Goal: Task Accomplishment & Management: Manage account settings

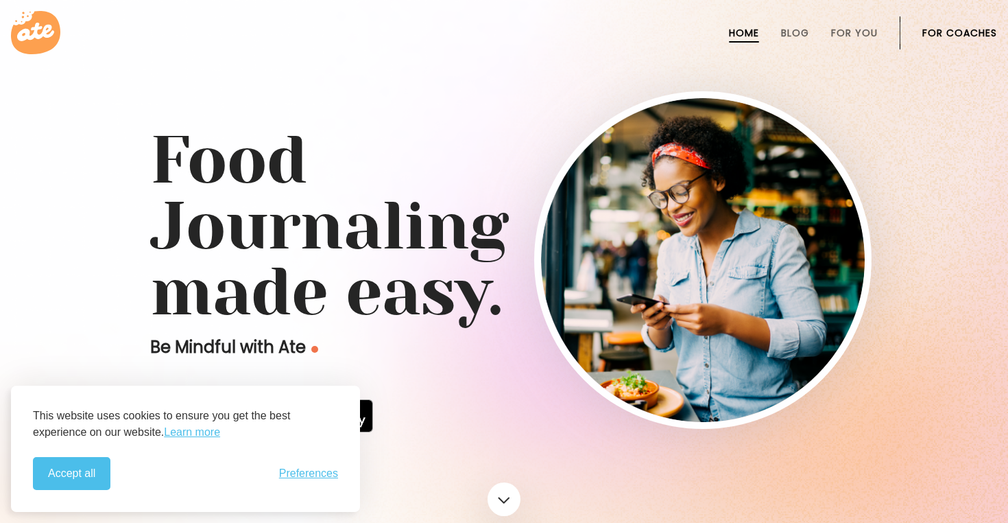
click at [924, 33] on link "For Coaches" at bounding box center [959, 32] width 75 height 11
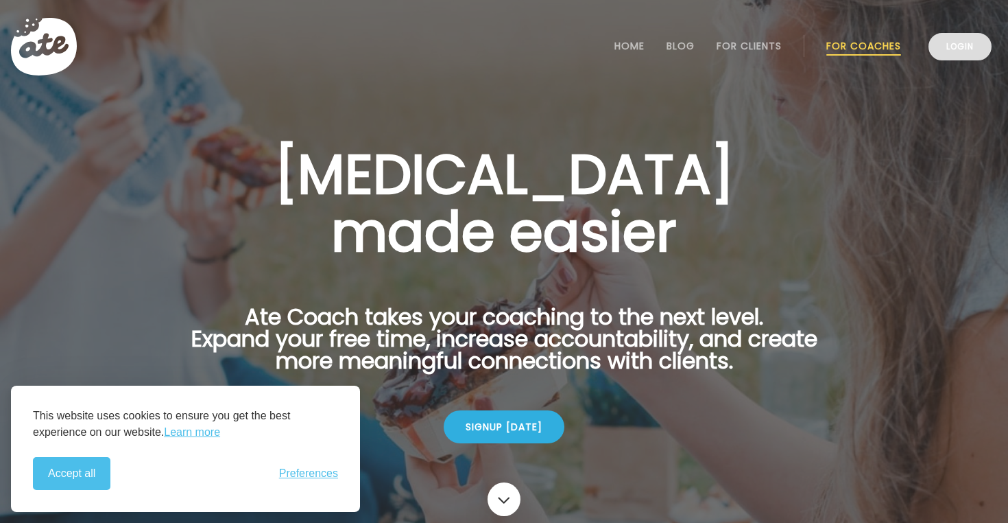
click at [970, 43] on link "Login" at bounding box center [960, 46] width 63 height 27
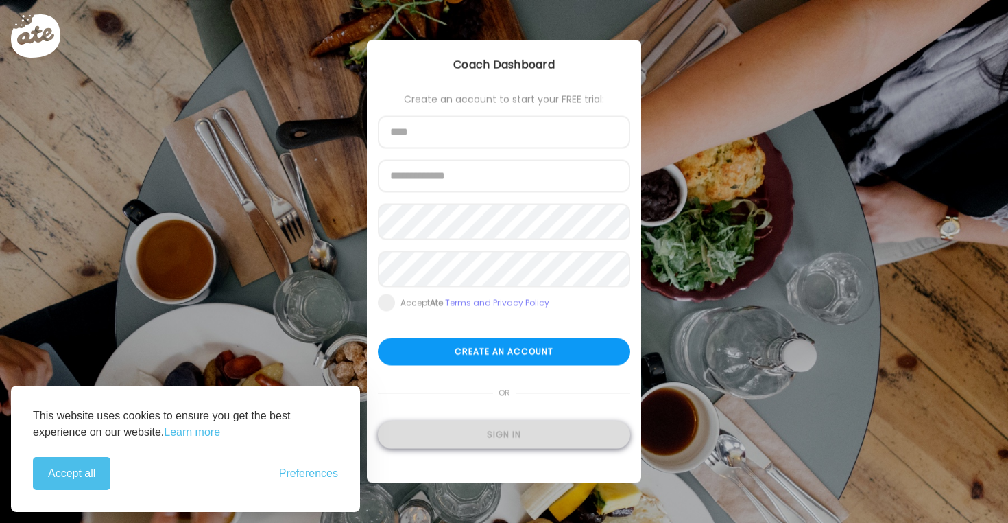
click at [464, 435] on div "Sign in" at bounding box center [504, 434] width 252 height 27
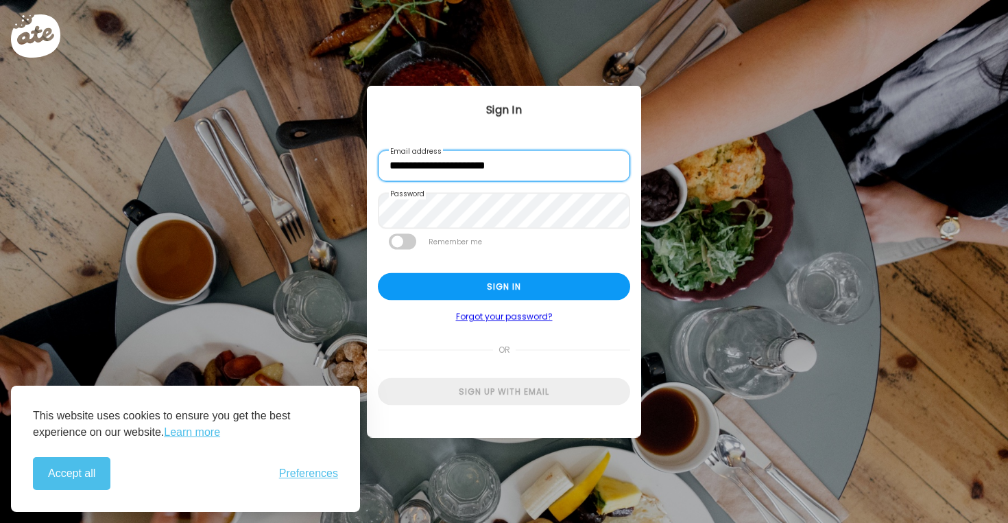
drag, startPoint x: 452, startPoint y: 168, endPoint x: 368, endPoint y: 165, distance: 83.7
click at [368, 165] on div "**********" at bounding box center [504, 259] width 274 height 347
type input "**********"
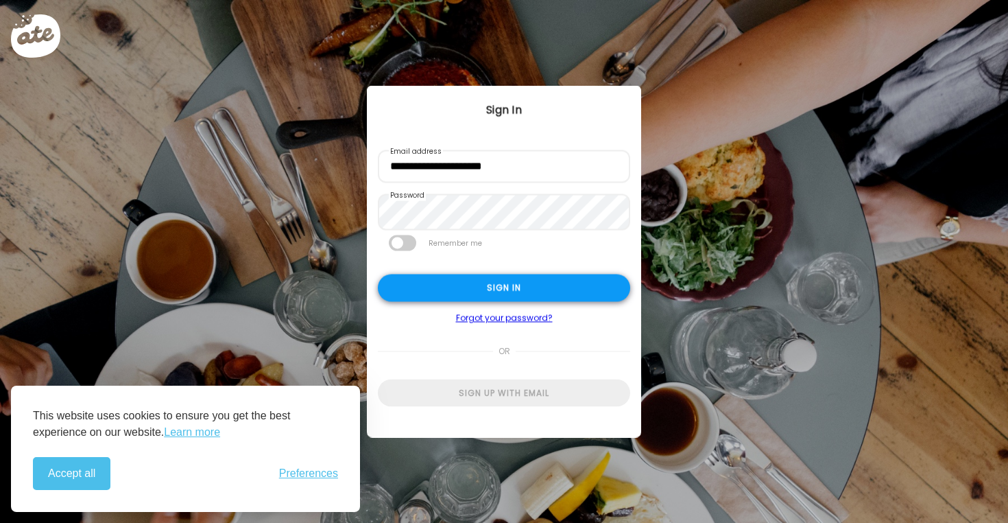
click at [422, 289] on div "Sign in" at bounding box center [504, 287] width 252 height 27
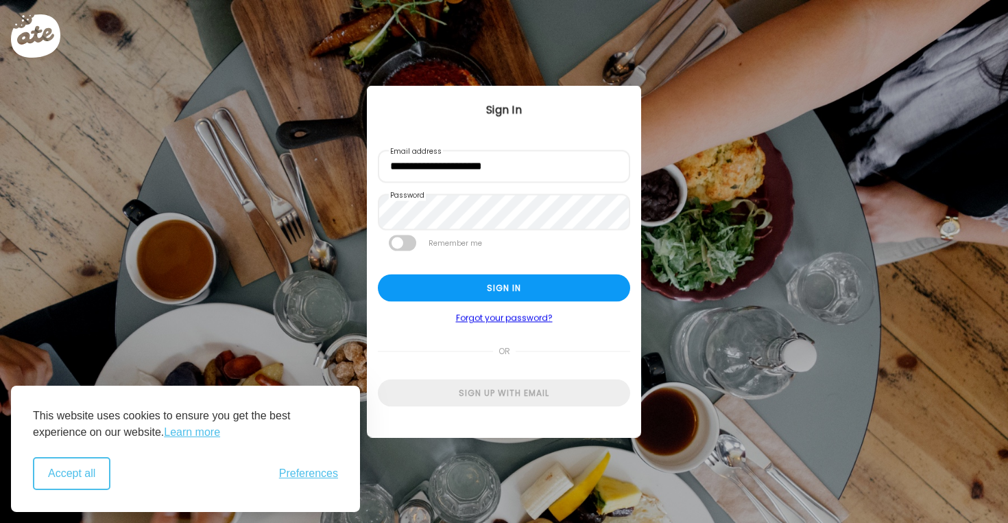
click at [67, 484] on button "Accept all" at bounding box center [71, 473] width 77 height 33
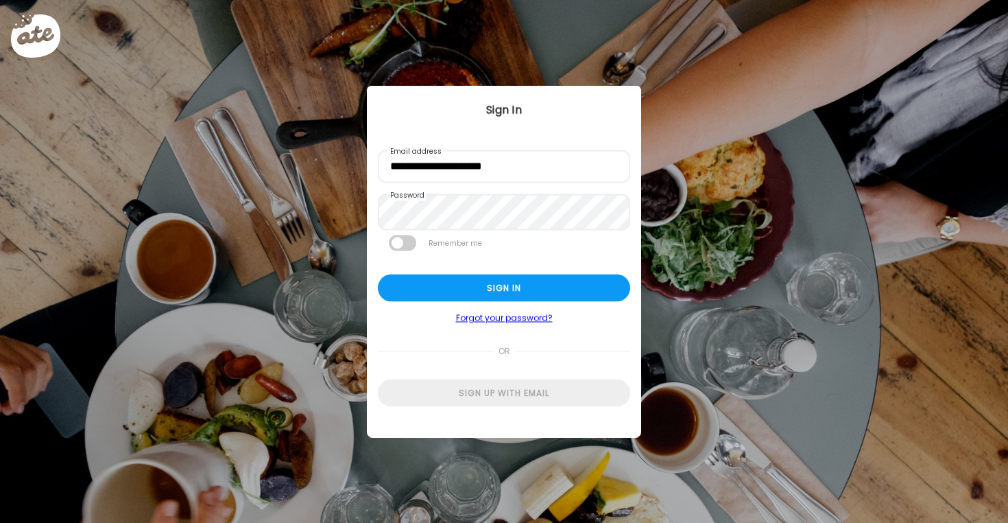
type input "**********"
type textarea "**********"
type input "**********"
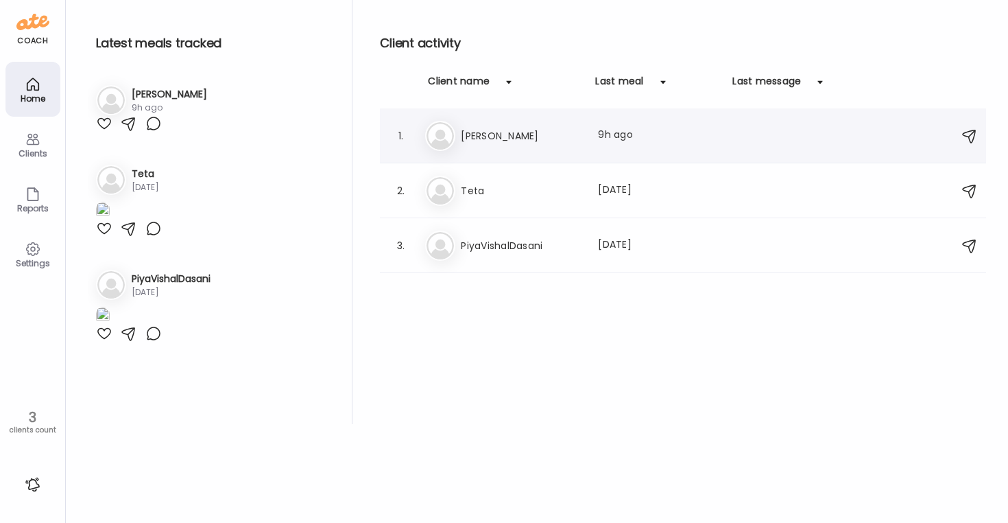
click at [582, 140] on h3 "Claire" at bounding box center [521, 136] width 121 height 16
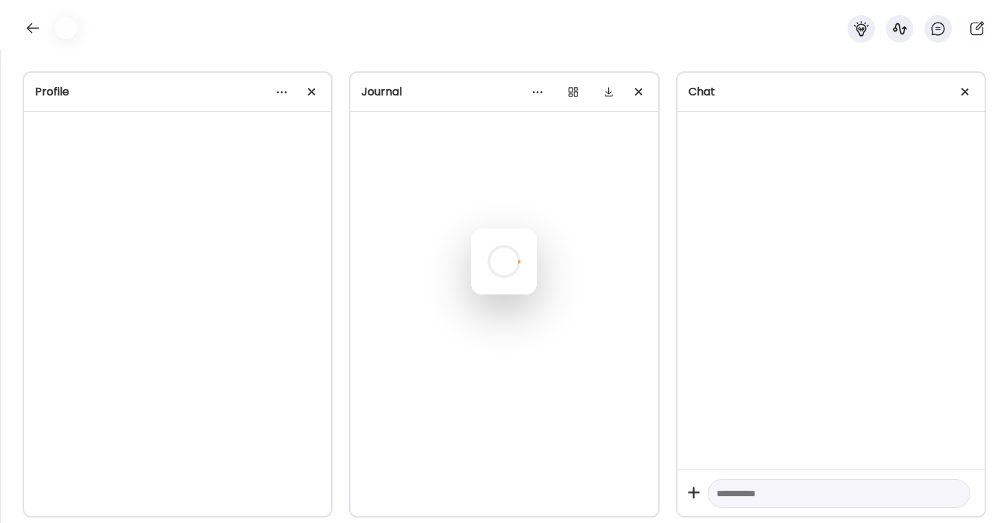
click at [537, 228] on div at bounding box center [504, 261] width 66 height 66
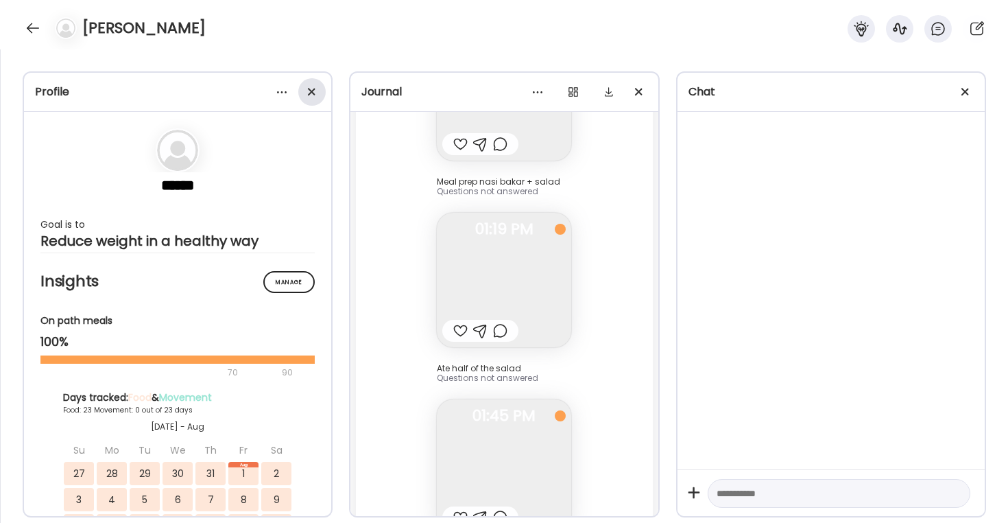
click at [304, 93] on div at bounding box center [311, 91] width 27 height 27
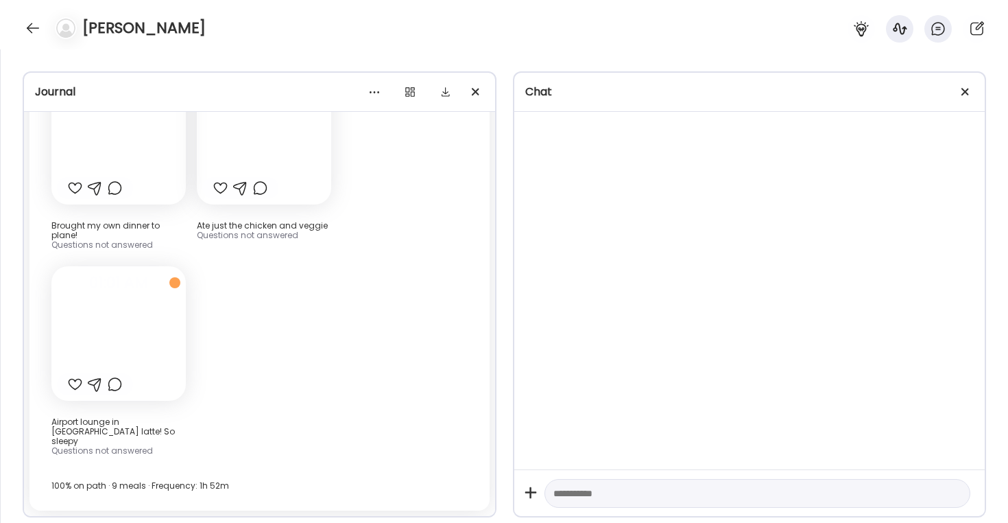
scroll to position [27131, 0]
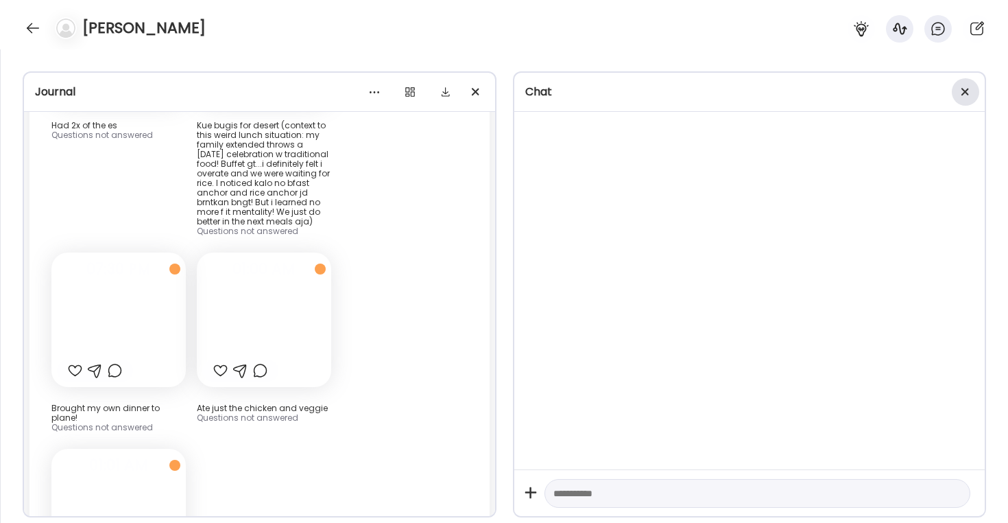
click at [966, 90] on div at bounding box center [965, 91] width 27 height 27
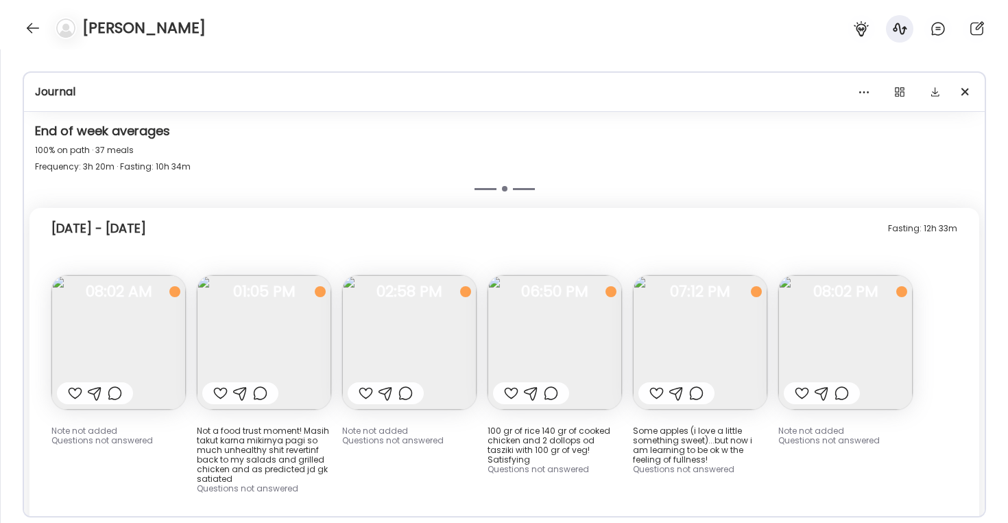
scroll to position [11075, 0]
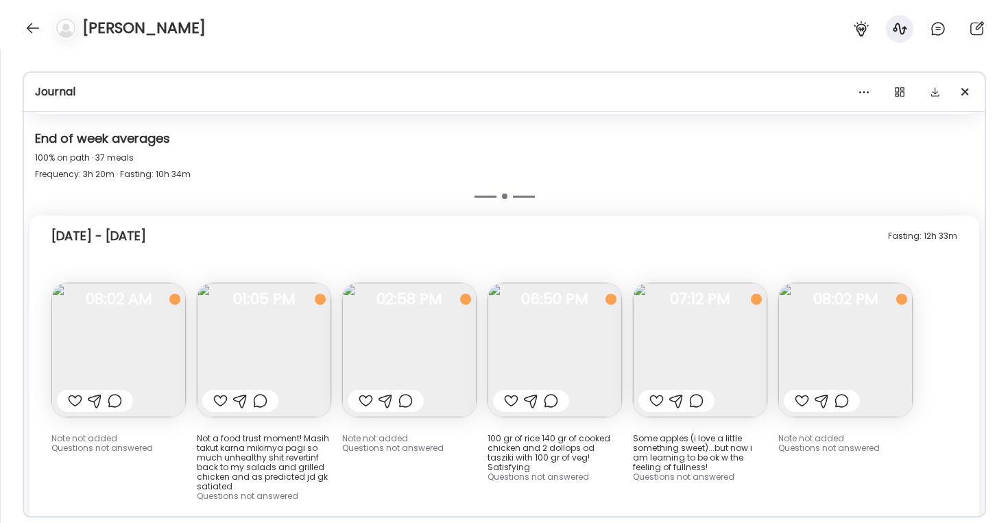
click at [381, 283] on img at bounding box center [409, 350] width 134 height 134
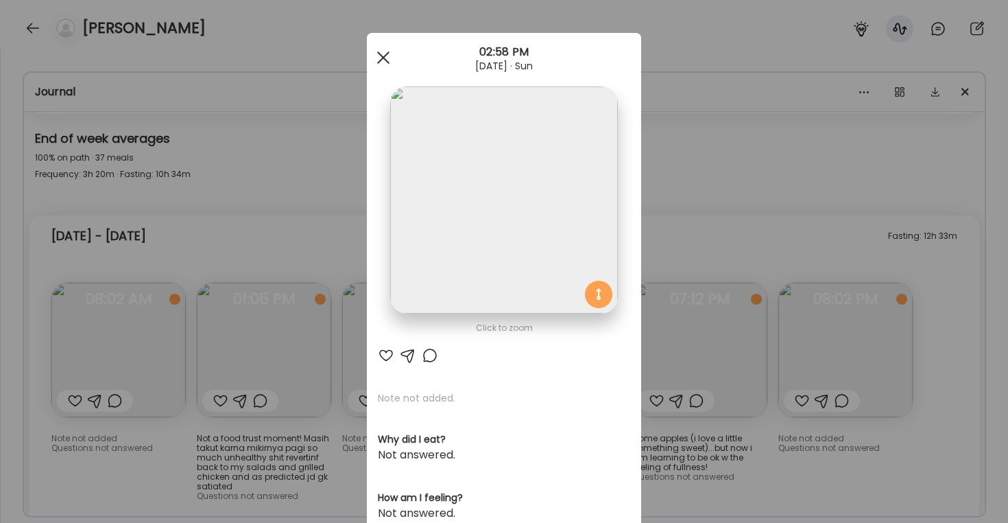
click at [383, 58] on span at bounding box center [383, 57] width 12 height 12
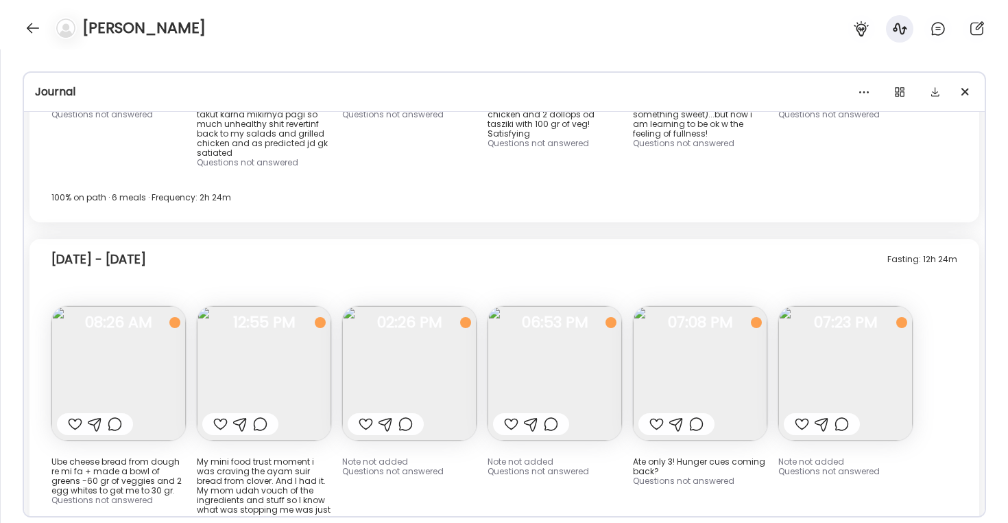
scroll to position [11413, 0]
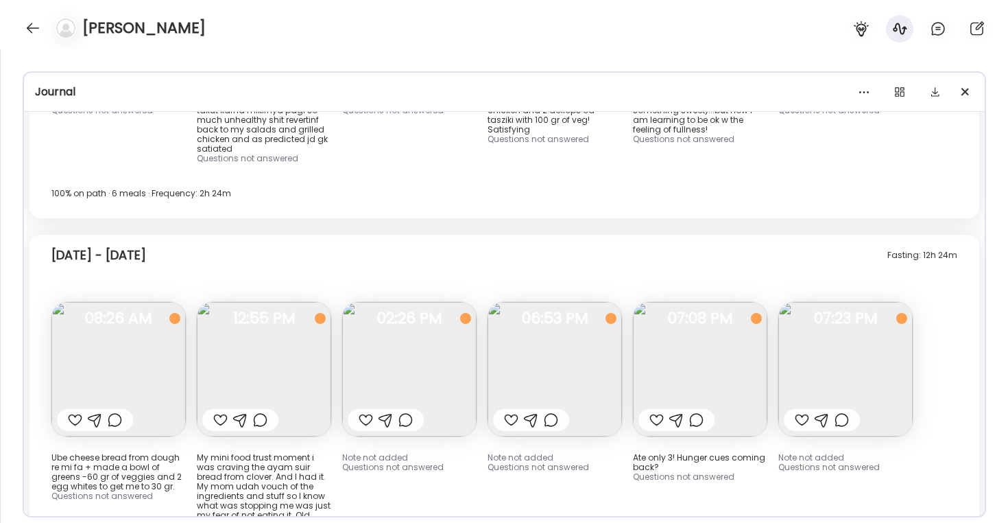
click at [147, 302] on img at bounding box center [118, 369] width 134 height 134
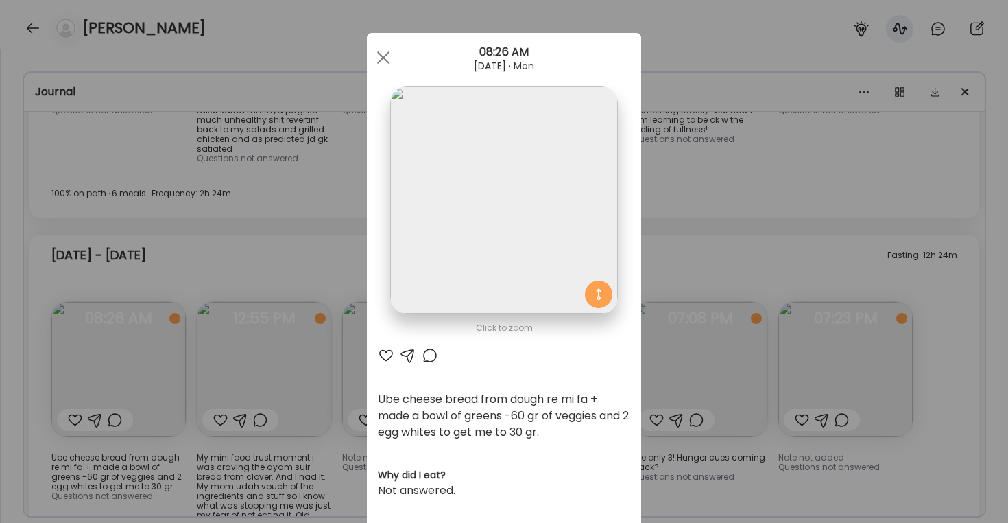
click at [254, 179] on div "Ate Coach Dashboard Wahoo! It’s official Take a moment to set up your Coach Pro…" at bounding box center [504, 261] width 1008 height 523
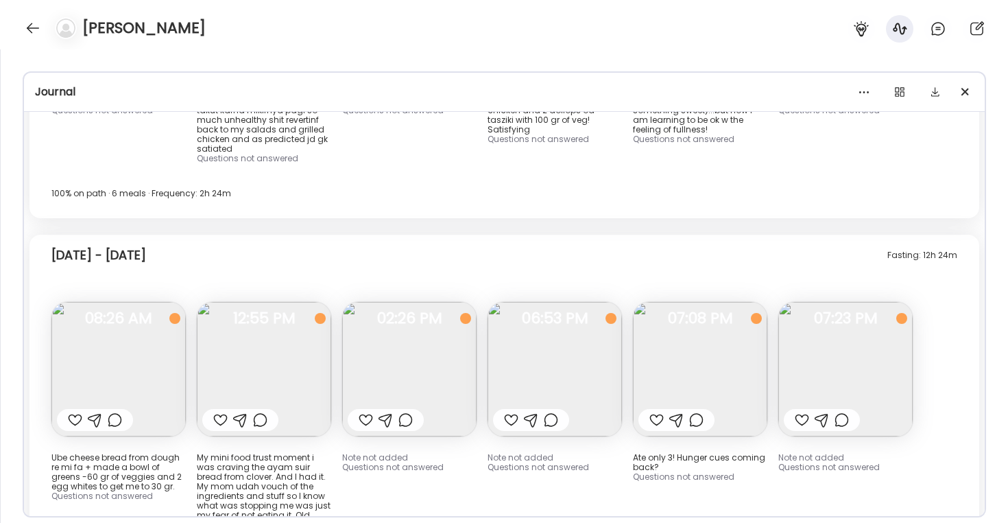
click at [224, 302] on img at bounding box center [264, 369] width 134 height 134
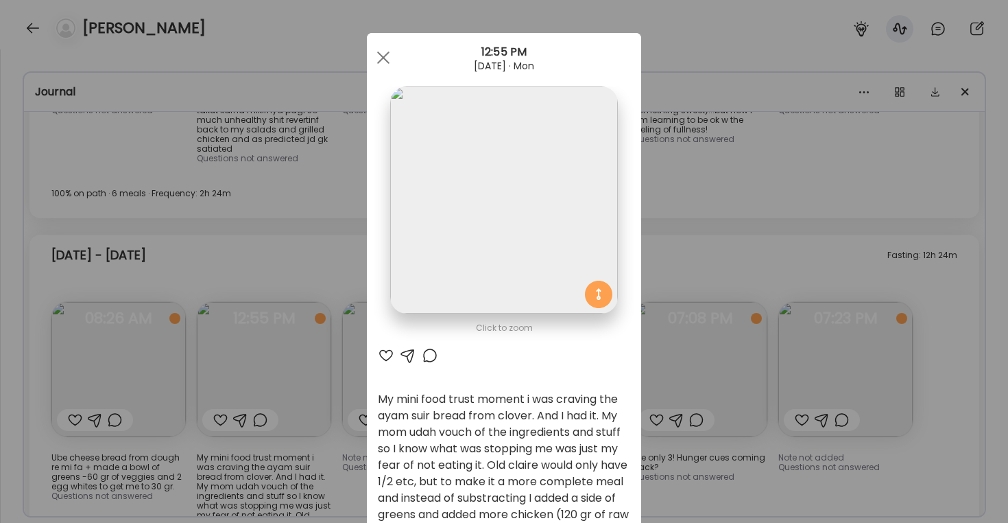
click at [317, 143] on div "Ate Coach Dashboard Wahoo! It’s official Take a moment to set up your Coach Pro…" at bounding box center [504, 261] width 1008 height 523
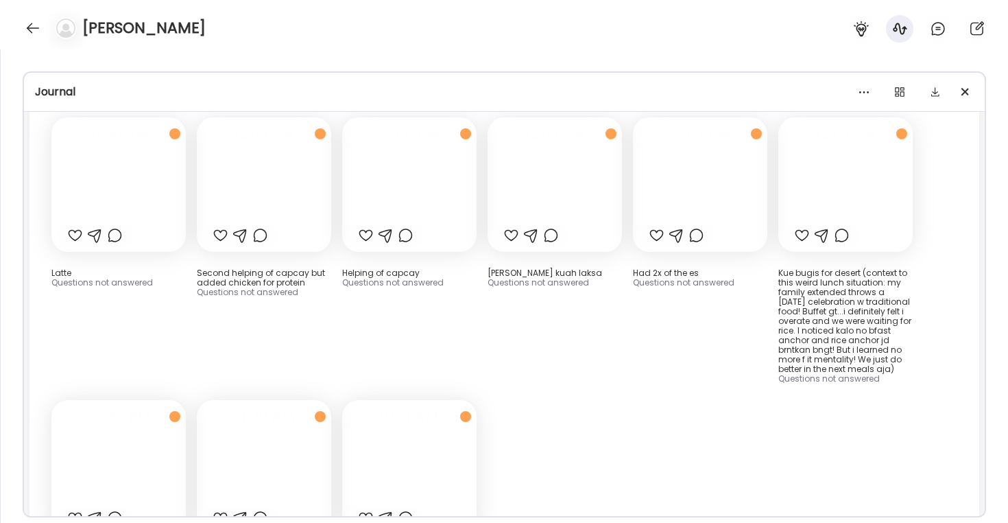
scroll to position [14281, 0]
click at [422, 401] on div at bounding box center [409, 468] width 134 height 134
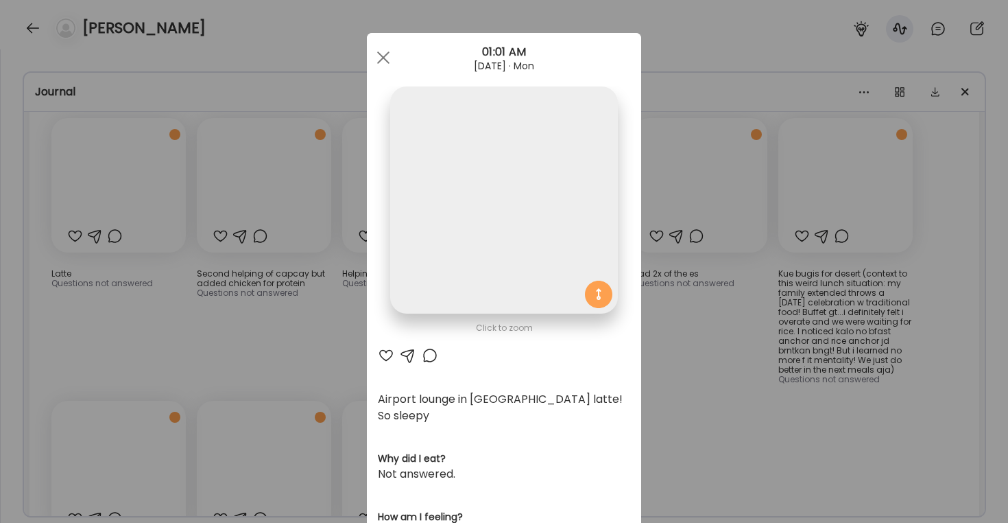
click at [494, 222] on img at bounding box center [503, 199] width 227 height 227
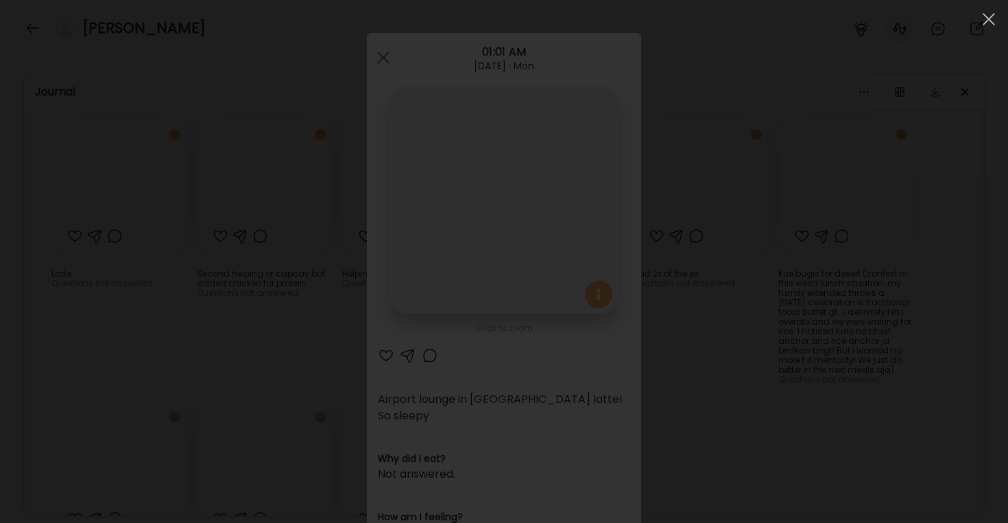
click at [494, 222] on div at bounding box center [504, 261] width 986 height 501
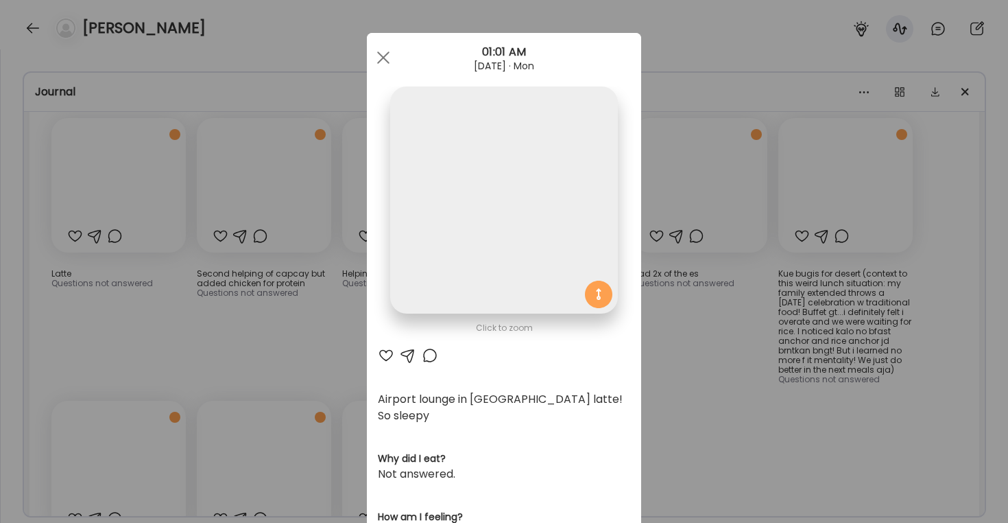
click at [494, 222] on img at bounding box center [503, 199] width 227 height 227
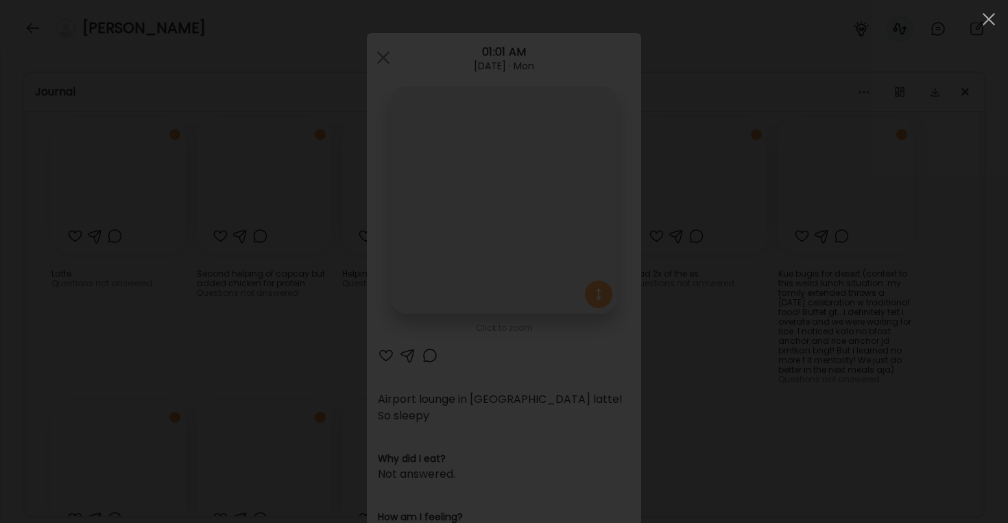
click at [389, 59] on div at bounding box center [504, 261] width 986 height 501
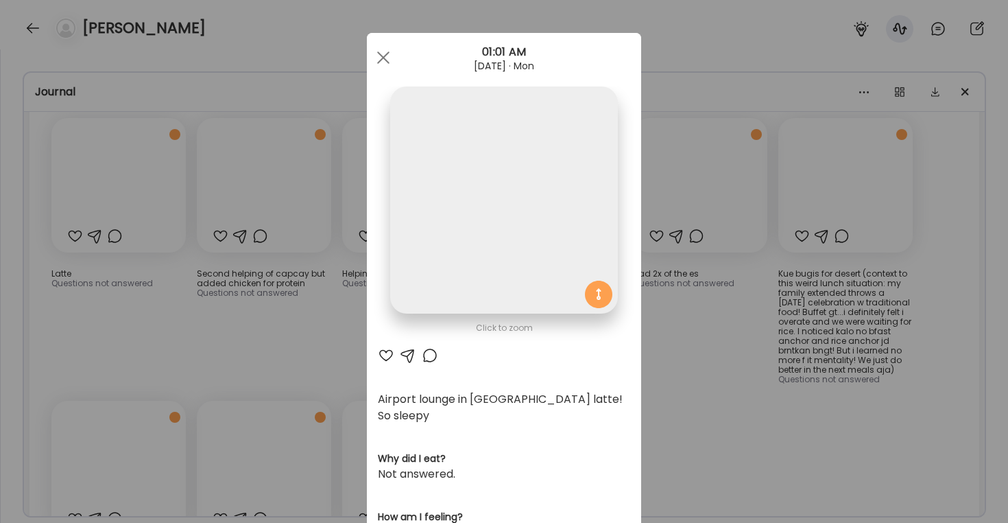
click at [710, 258] on div "Ate Coach Dashboard Wahoo! It’s official Take a moment to set up your Coach Pro…" at bounding box center [504, 261] width 1008 height 523
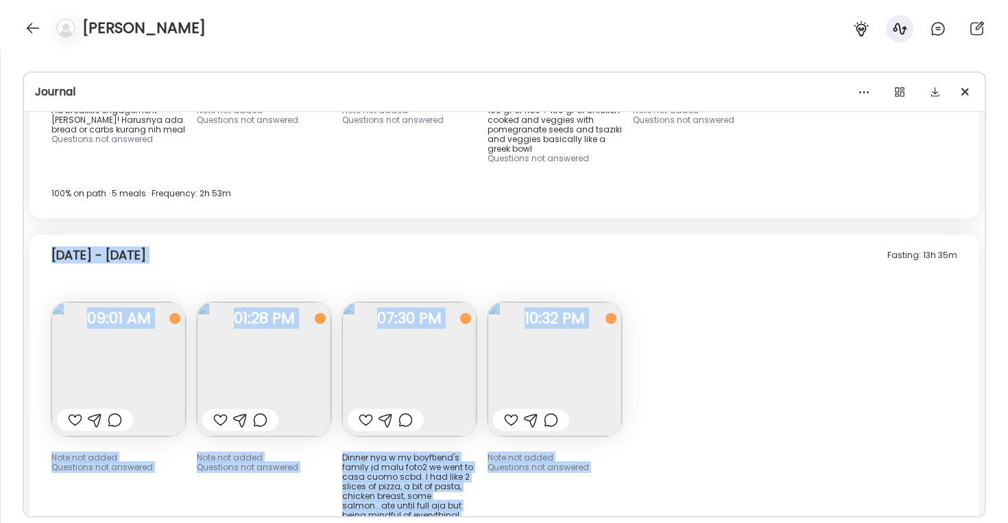
scroll to position [10229, 0]
drag, startPoint x: 467, startPoint y: 446, endPoint x: 39, endPoint y: 239, distance: 475.7
copy div "Note not added Questions not answered 09:01 AM Note not added Questions not ans…"
click at [609, 302] on img at bounding box center [555, 369] width 134 height 134
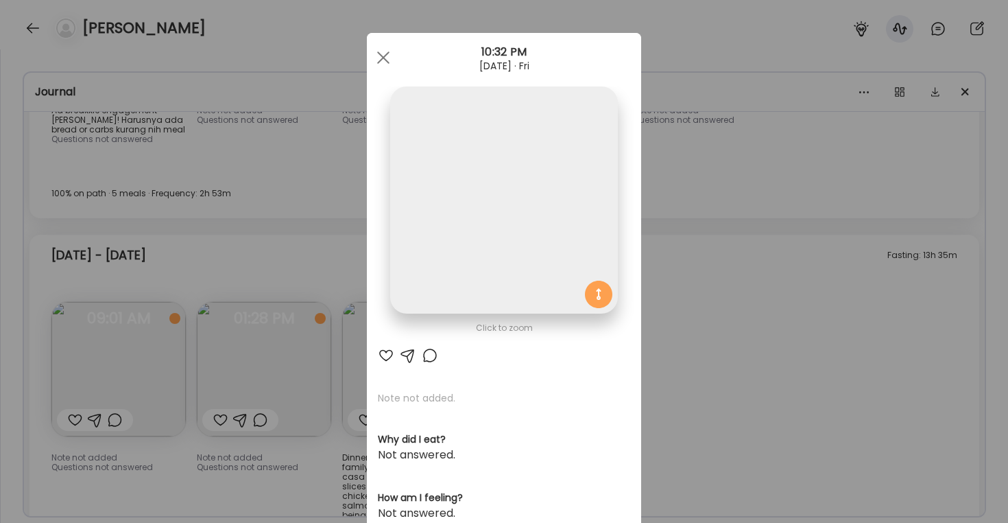
click at [646, 261] on div "Ate Coach Dashboard Wahoo! It’s official Take a moment to set up your Coach Pro…" at bounding box center [504, 261] width 1008 height 523
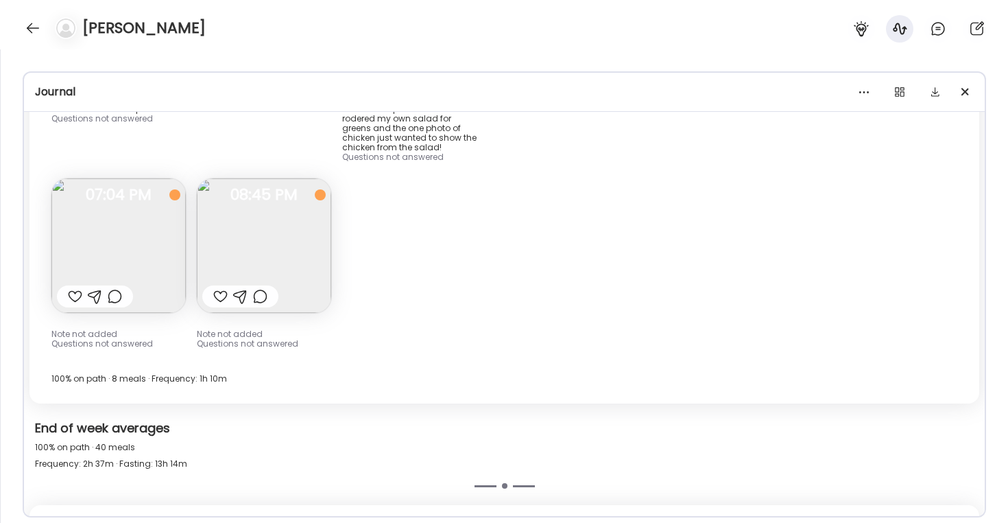
scroll to position [13828, 0]
click at [545, 407] on div "End of week averages 100% on path · 40 meals Frequency: 2h 37m · Fasting: 13h 1…" at bounding box center [504, 447] width 961 height 80
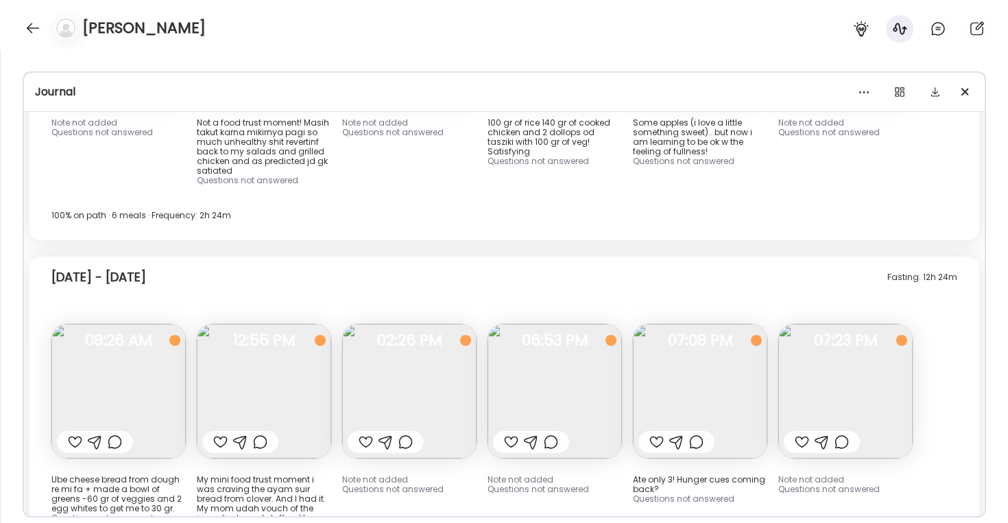
scroll to position [11382, 0]
